Goal: Task Accomplishment & Management: Use online tool/utility

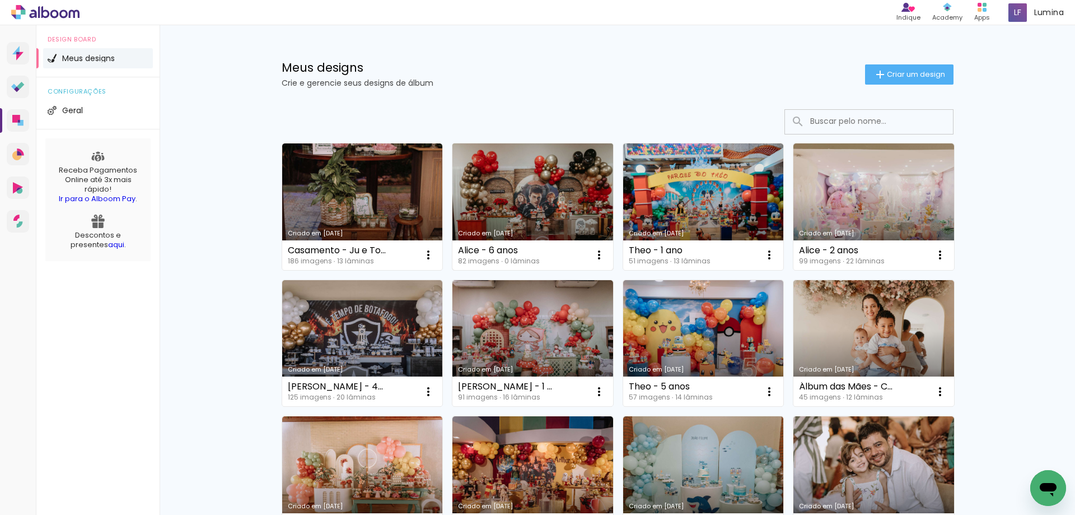
click at [534, 175] on link "Criado em [DATE]" at bounding box center [532, 206] width 161 height 127
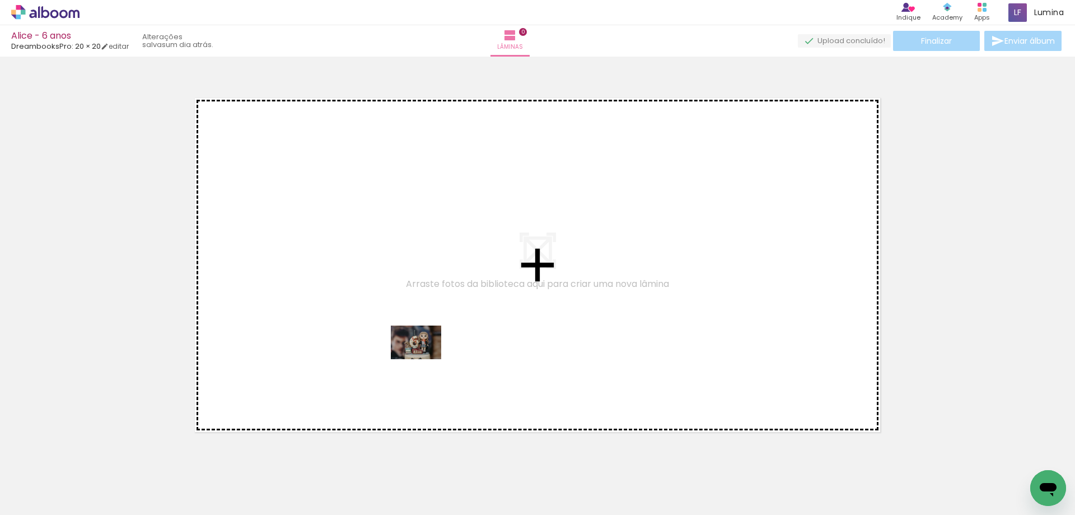
drag, startPoint x: 554, startPoint y: 489, endPoint x: 423, endPoint y: 359, distance: 185.3
click at [423, 359] on quentale-workspace at bounding box center [537, 257] width 1075 height 515
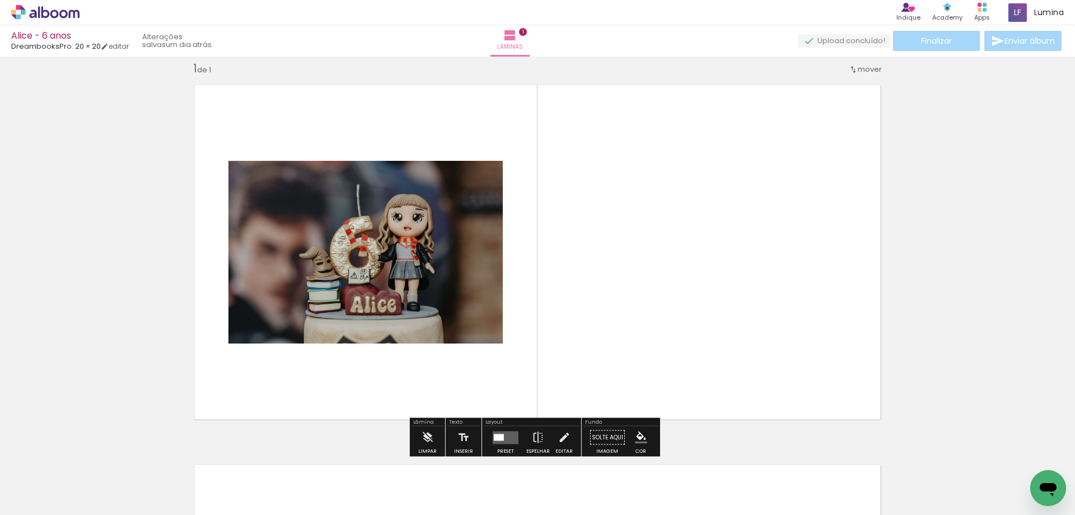
scroll to position [15, 0]
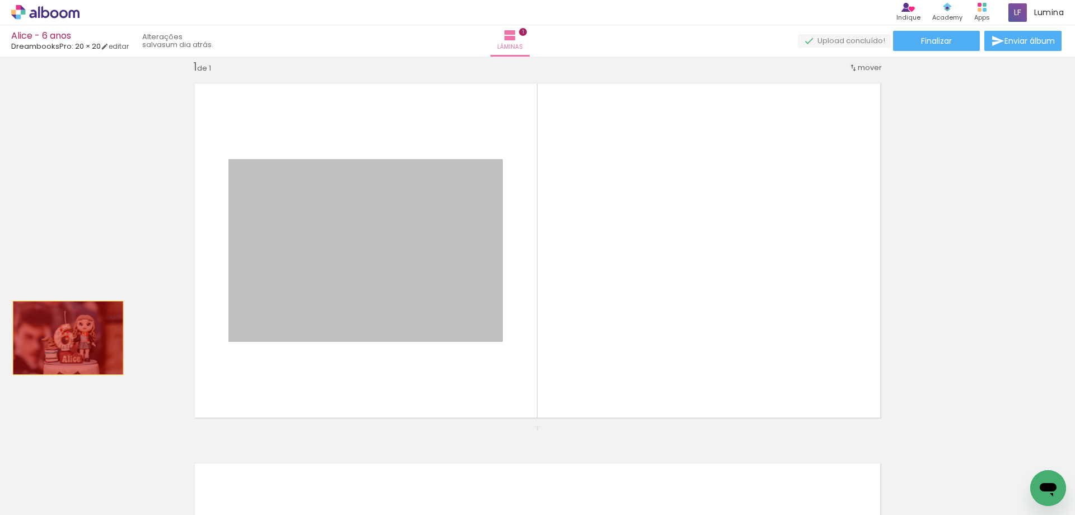
drag, startPoint x: 386, startPoint y: 291, endPoint x: 64, endPoint y: 338, distance: 325.9
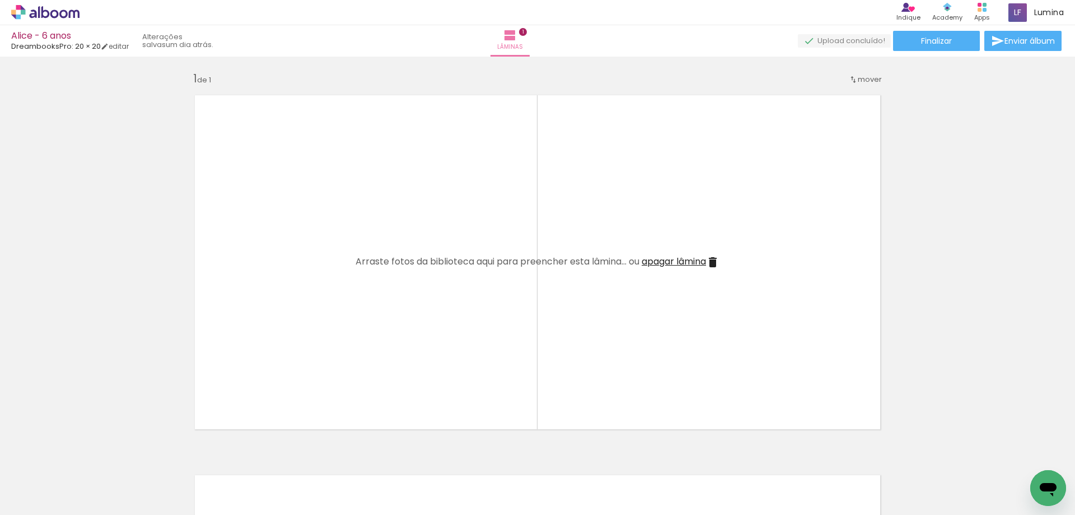
scroll to position [0, 0]
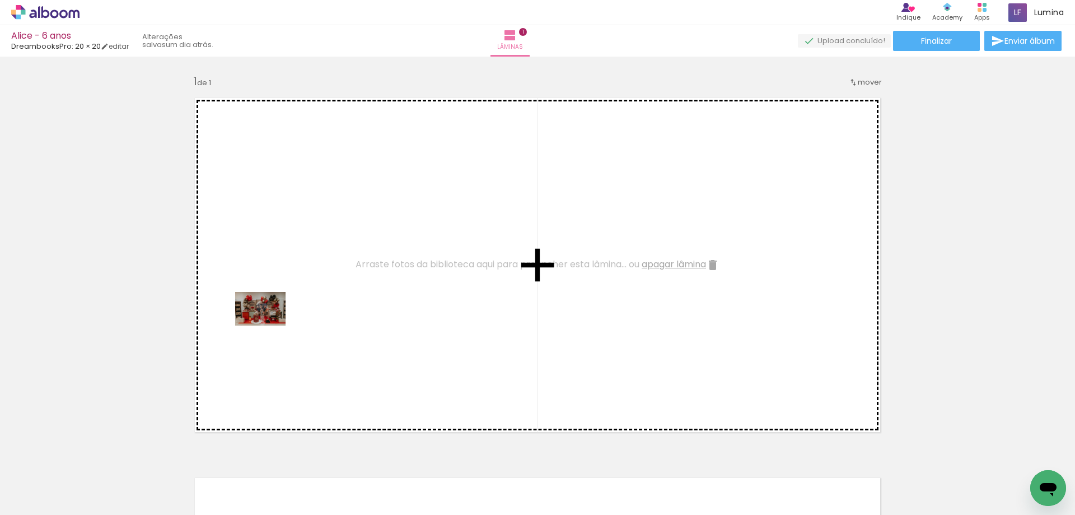
drag, startPoint x: 119, startPoint y: 479, endPoint x: 270, endPoint y: 315, distance: 222.3
click at [270, 315] on quentale-workspace at bounding box center [537, 257] width 1075 height 515
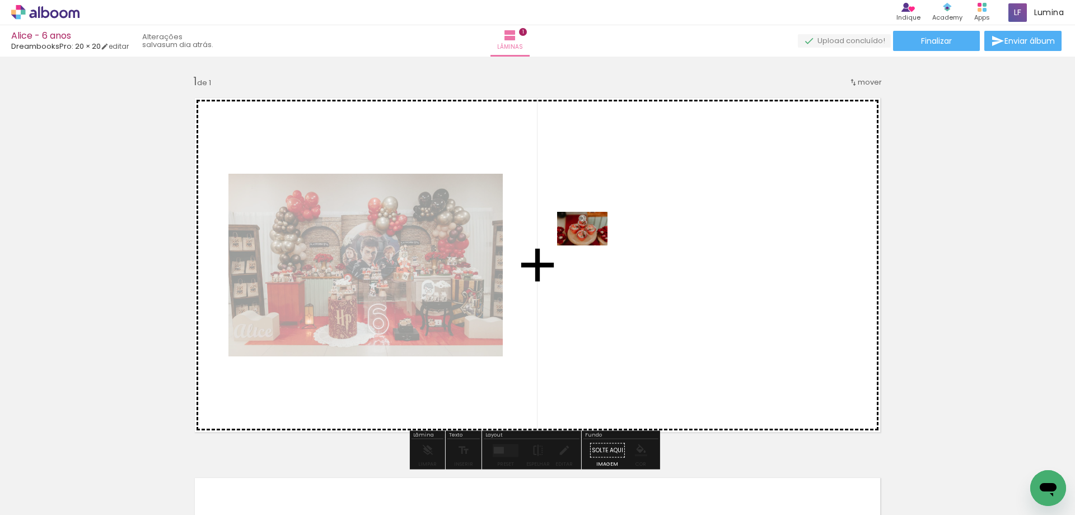
drag, startPoint x: 189, startPoint y: 493, endPoint x: 591, endPoint y: 245, distance: 471.9
click at [591, 245] on quentale-workspace at bounding box center [537, 257] width 1075 height 515
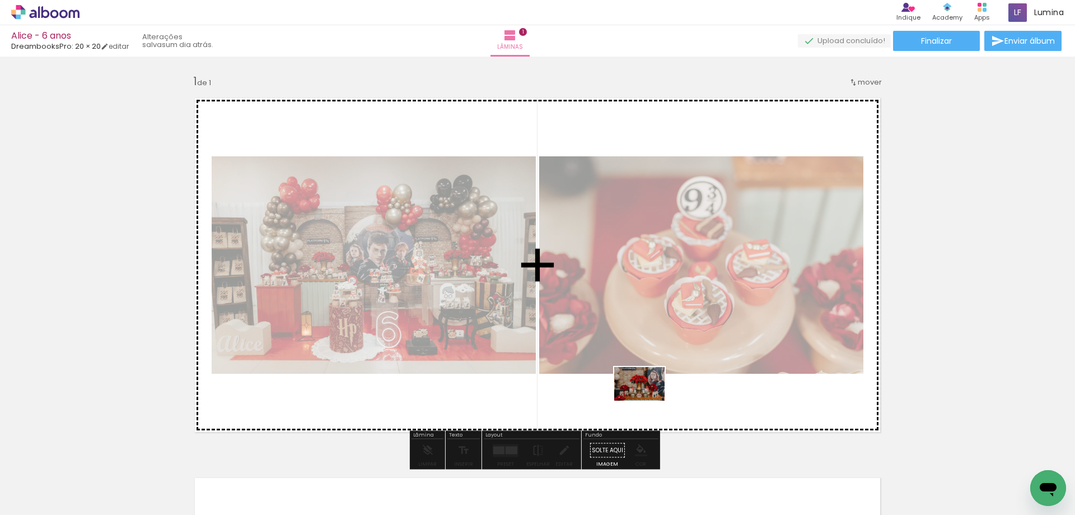
drag, startPoint x: 242, startPoint y: 494, endPoint x: 648, endPoint y: 400, distance: 417.3
click at [648, 400] on quentale-workspace at bounding box center [537, 257] width 1075 height 515
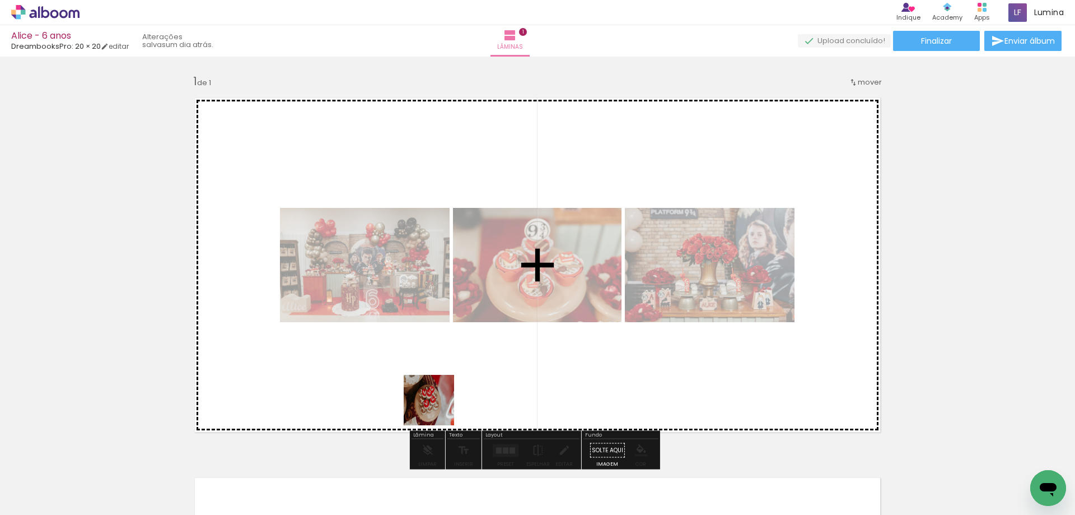
drag, startPoint x: 303, startPoint y: 496, endPoint x: 452, endPoint y: 401, distance: 176.0
click at [452, 401] on quentale-workspace at bounding box center [537, 257] width 1075 height 515
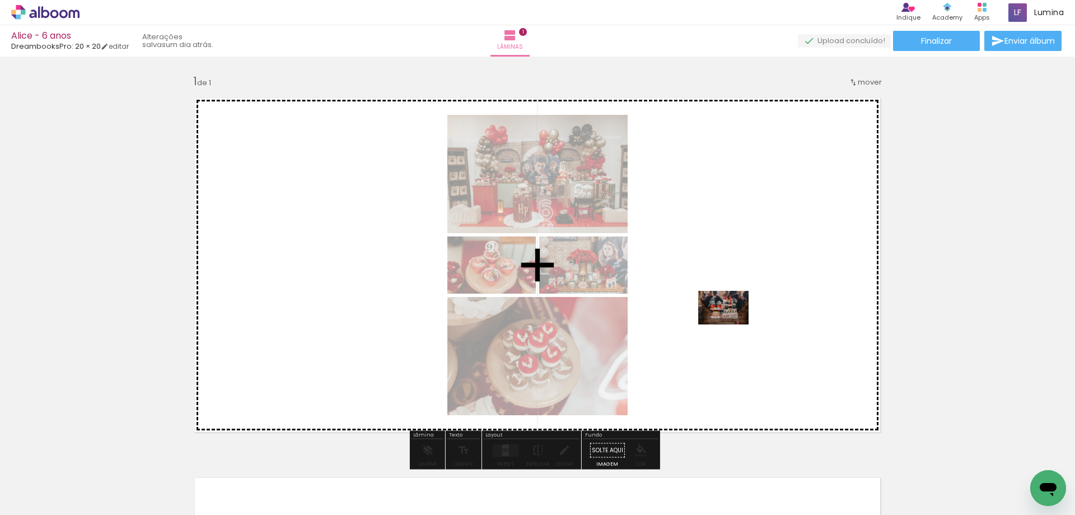
drag, startPoint x: 380, startPoint y: 485, endPoint x: 732, endPoint y: 324, distance: 386.9
click at [732, 324] on quentale-workspace at bounding box center [537, 257] width 1075 height 515
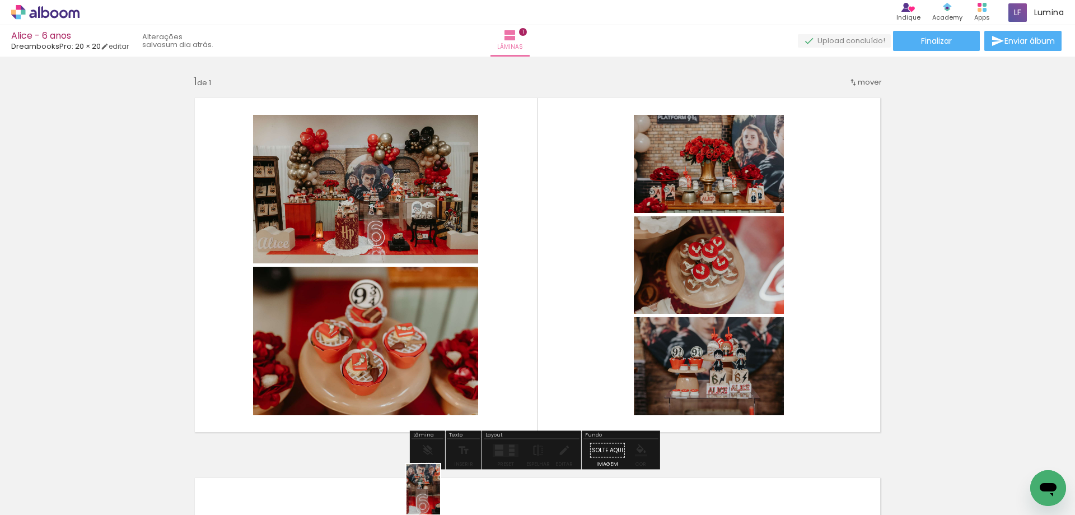
click at [440, 497] on div at bounding box center [425, 476] width 37 height 55
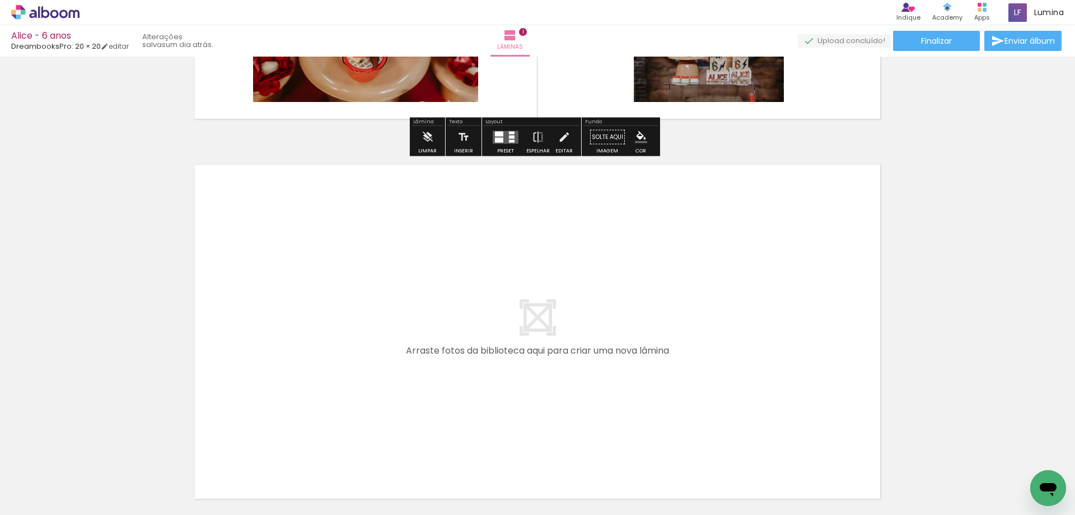
scroll to position [336, 0]
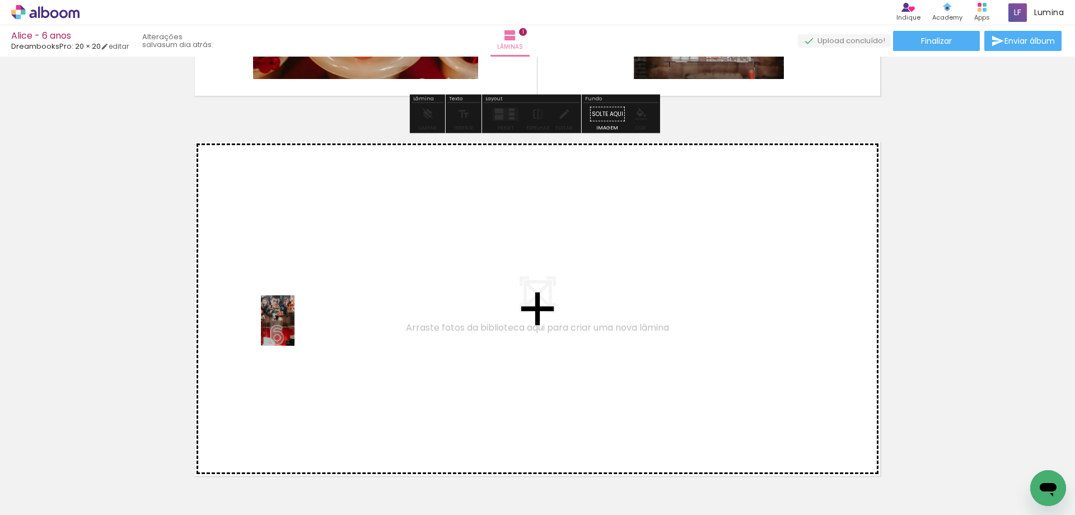
drag, startPoint x: 432, startPoint y: 494, endPoint x: 295, endPoint y: 329, distance: 215.2
click at [295, 329] on quentale-workspace at bounding box center [537, 257] width 1075 height 515
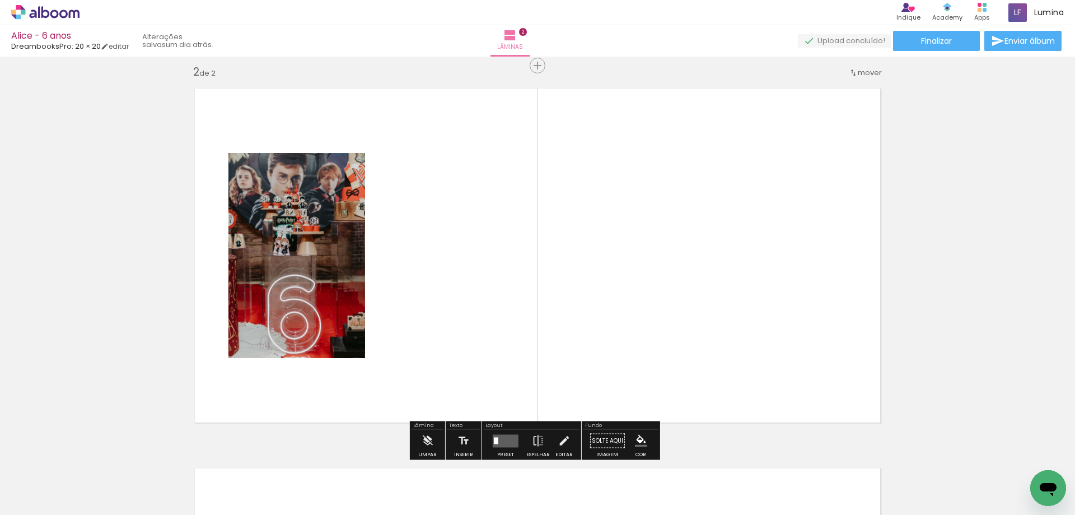
scroll to position [394, 0]
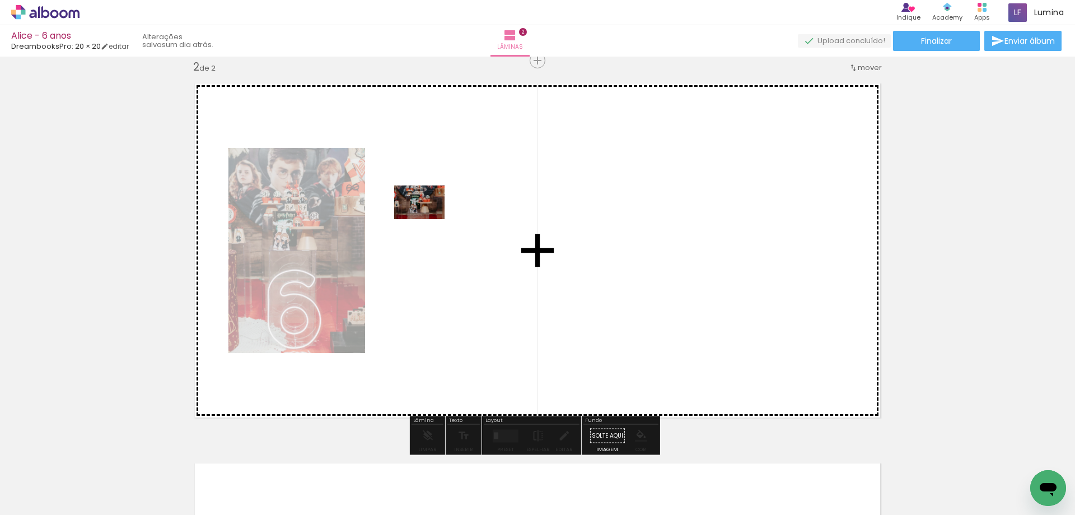
drag, startPoint x: 487, startPoint y: 491, endPoint x: 433, endPoint y: 213, distance: 283.4
click at [433, 213] on quentale-workspace at bounding box center [537, 257] width 1075 height 515
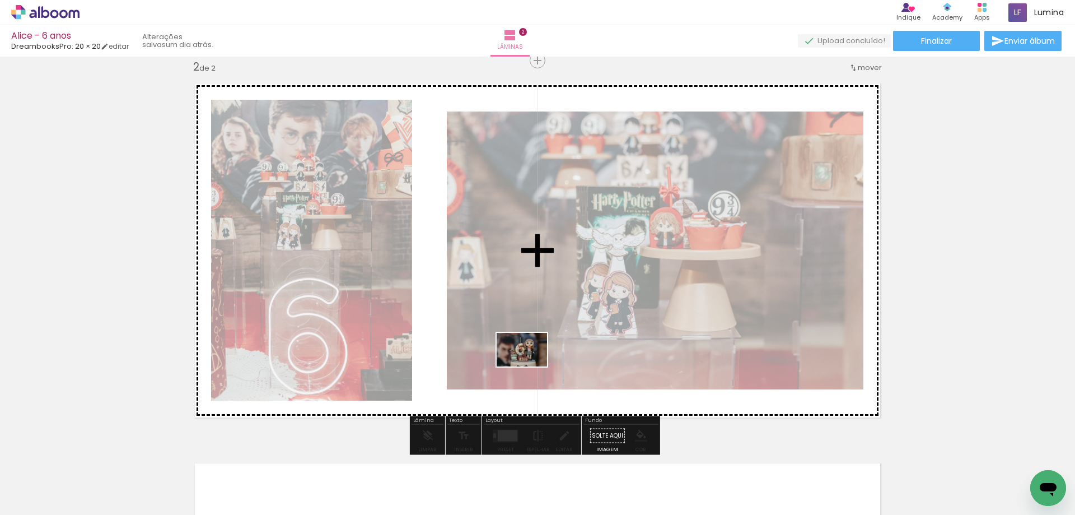
drag, startPoint x: 553, startPoint y: 491, endPoint x: 530, endPoint y: 366, distance: 126.9
click at [530, 366] on quentale-workspace at bounding box center [537, 257] width 1075 height 515
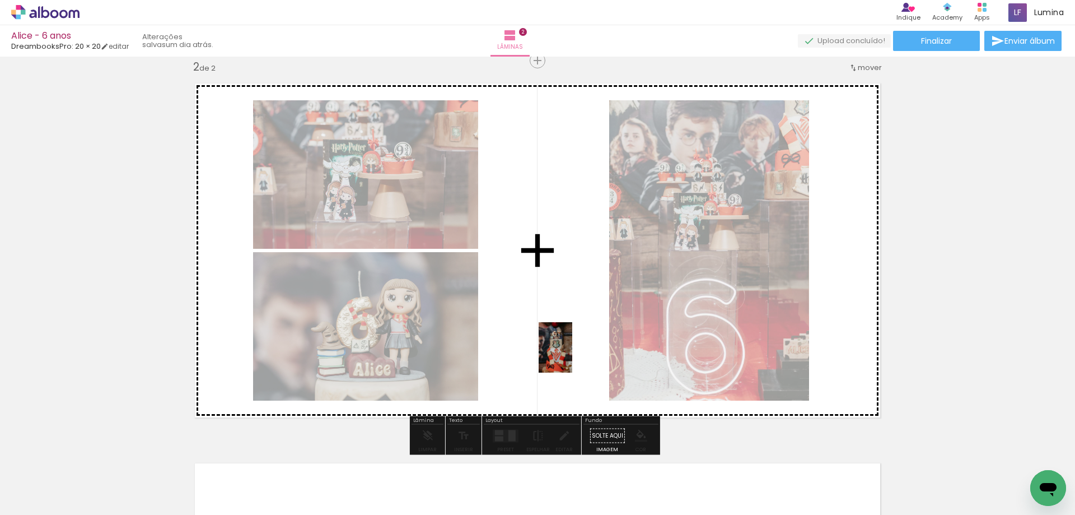
drag, startPoint x: 614, startPoint y: 493, endPoint x: 564, endPoint y: 341, distance: 159.7
click at [564, 342] on quentale-workspace at bounding box center [537, 257] width 1075 height 515
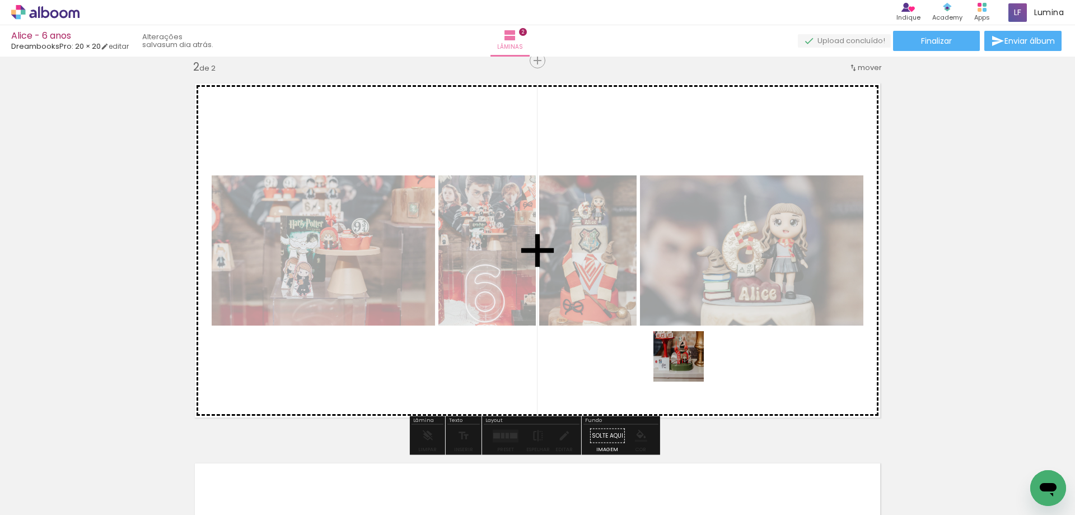
drag, startPoint x: 666, startPoint y: 493, endPoint x: 687, endPoint y: 364, distance: 131.1
click at [687, 364] on quentale-workspace at bounding box center [537, 257] width 1075 height 515
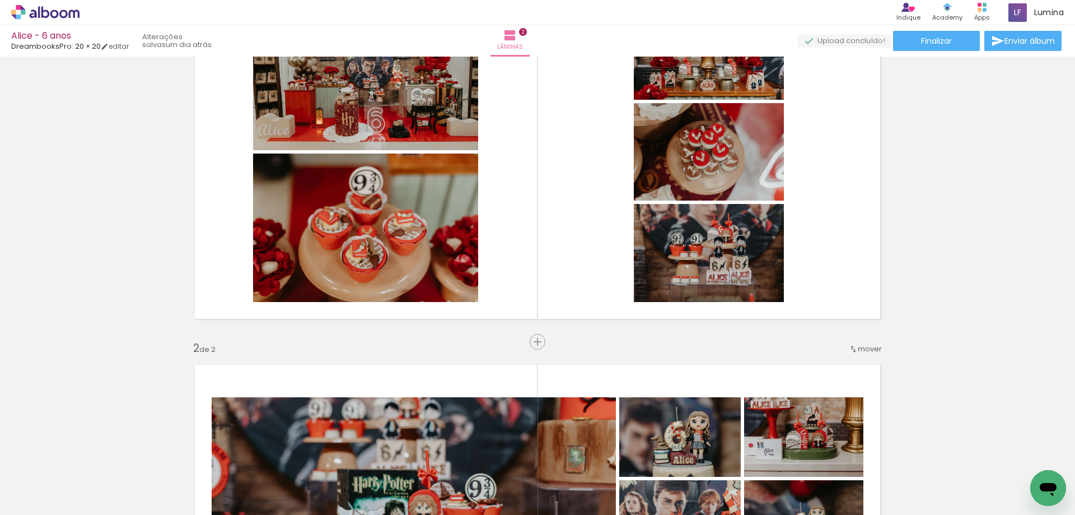
scroll to position [114, 0]
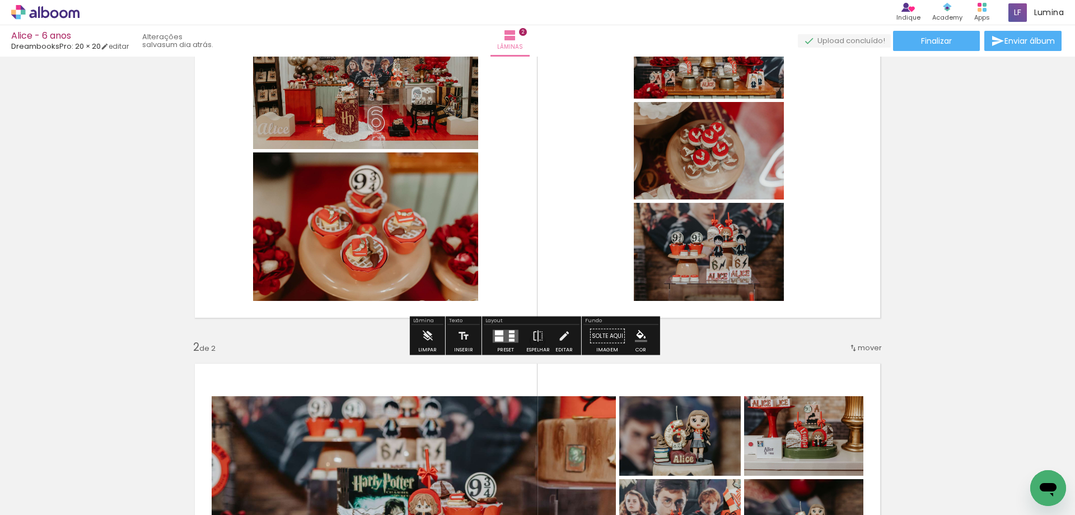
click at [503, 337] on quentale-layouter at bounding box center [506, 335] width 26 height 13
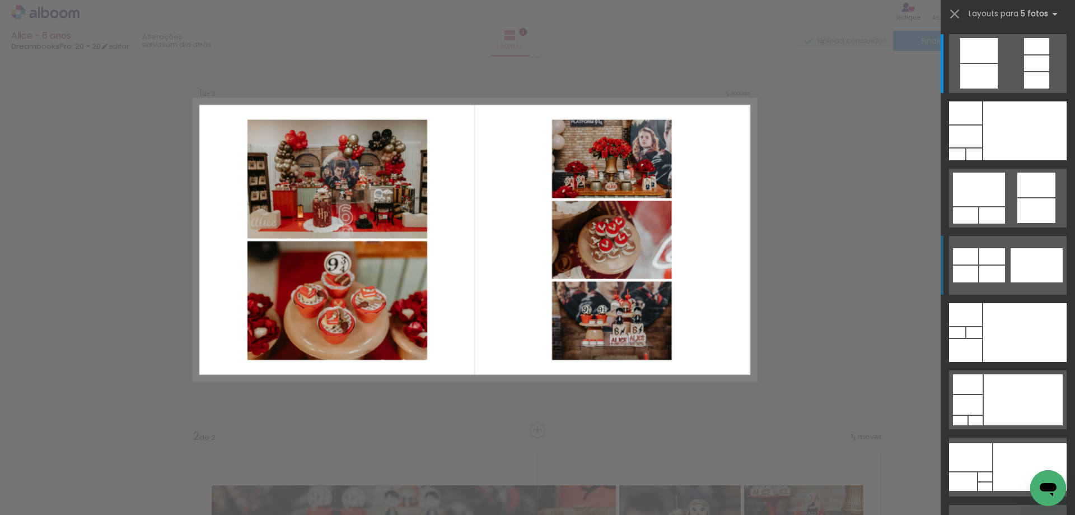
scroll to position [15, 0]
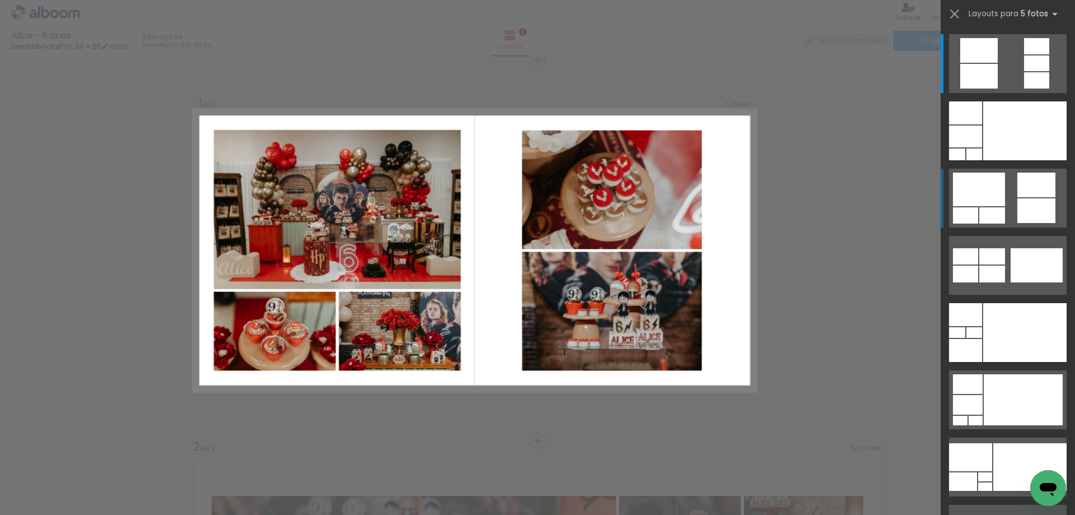
click at [1024, 54] on div at bounding box center [1036, 46] width 25 height 16
